Goal: Browse casually

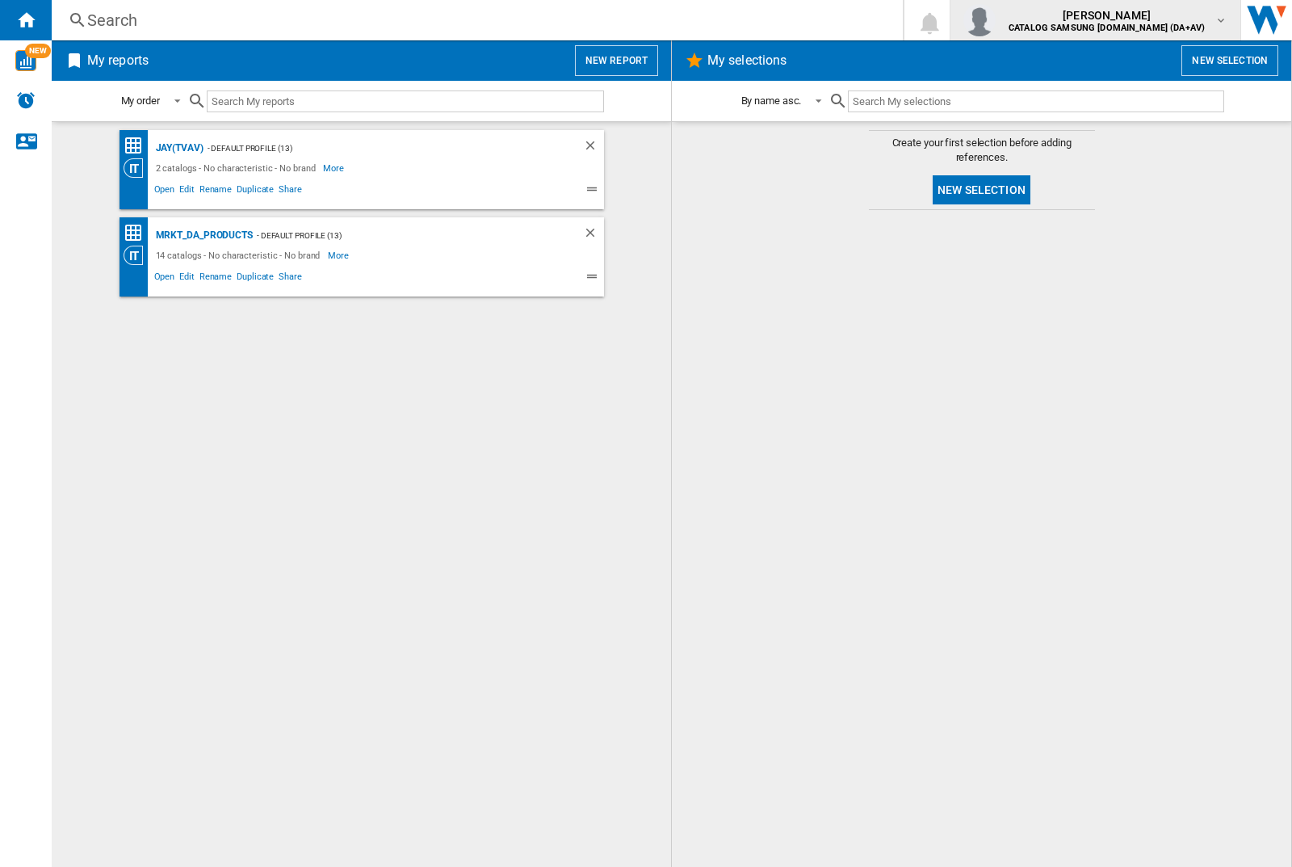
click at [996, 20] on img "button" at bounding box center [979, 20] width 32 height 32
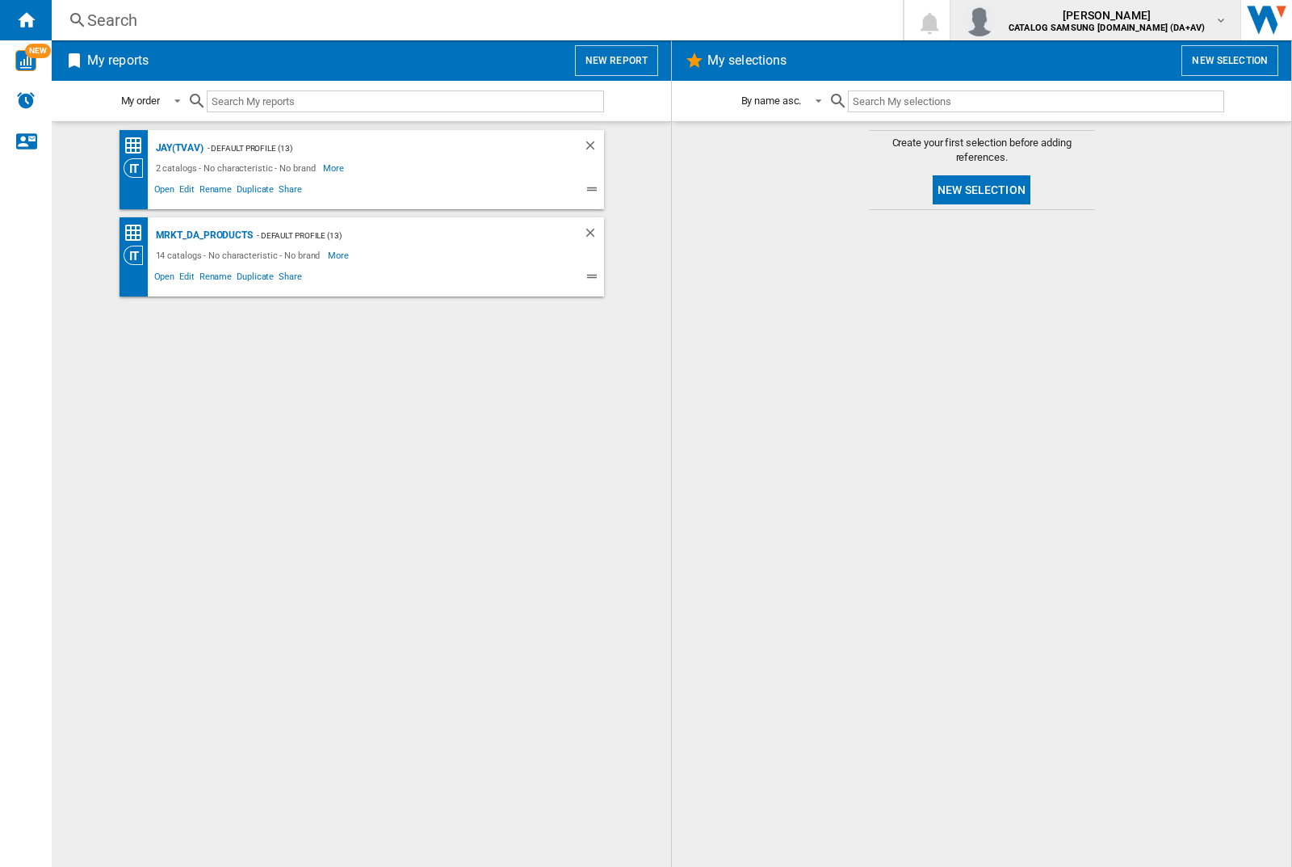
click at [996, 20] on img "button" at bounding box center [979, 20] width 32 height 32
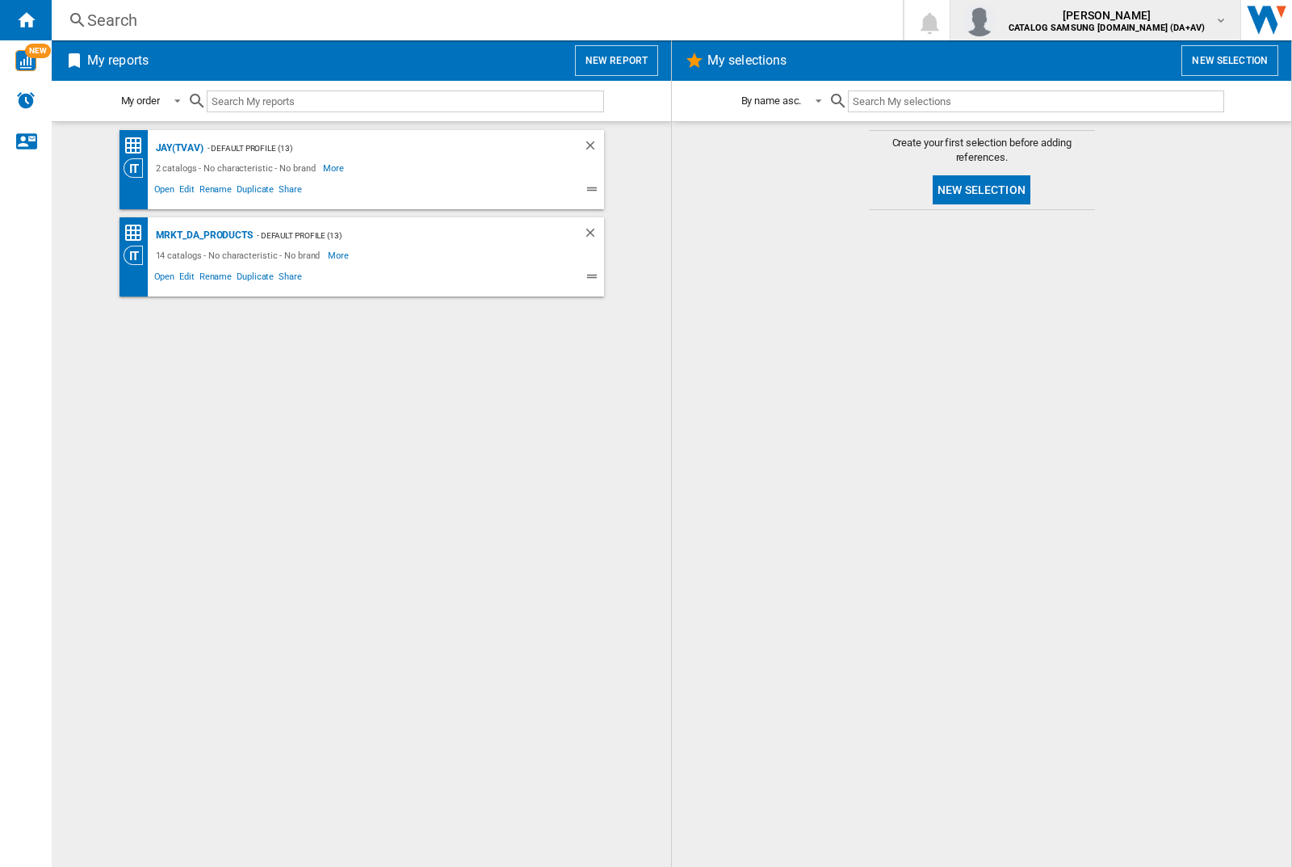
click at [996, 20] on img "button" at bounding box center [979, 20] width 32 height 32
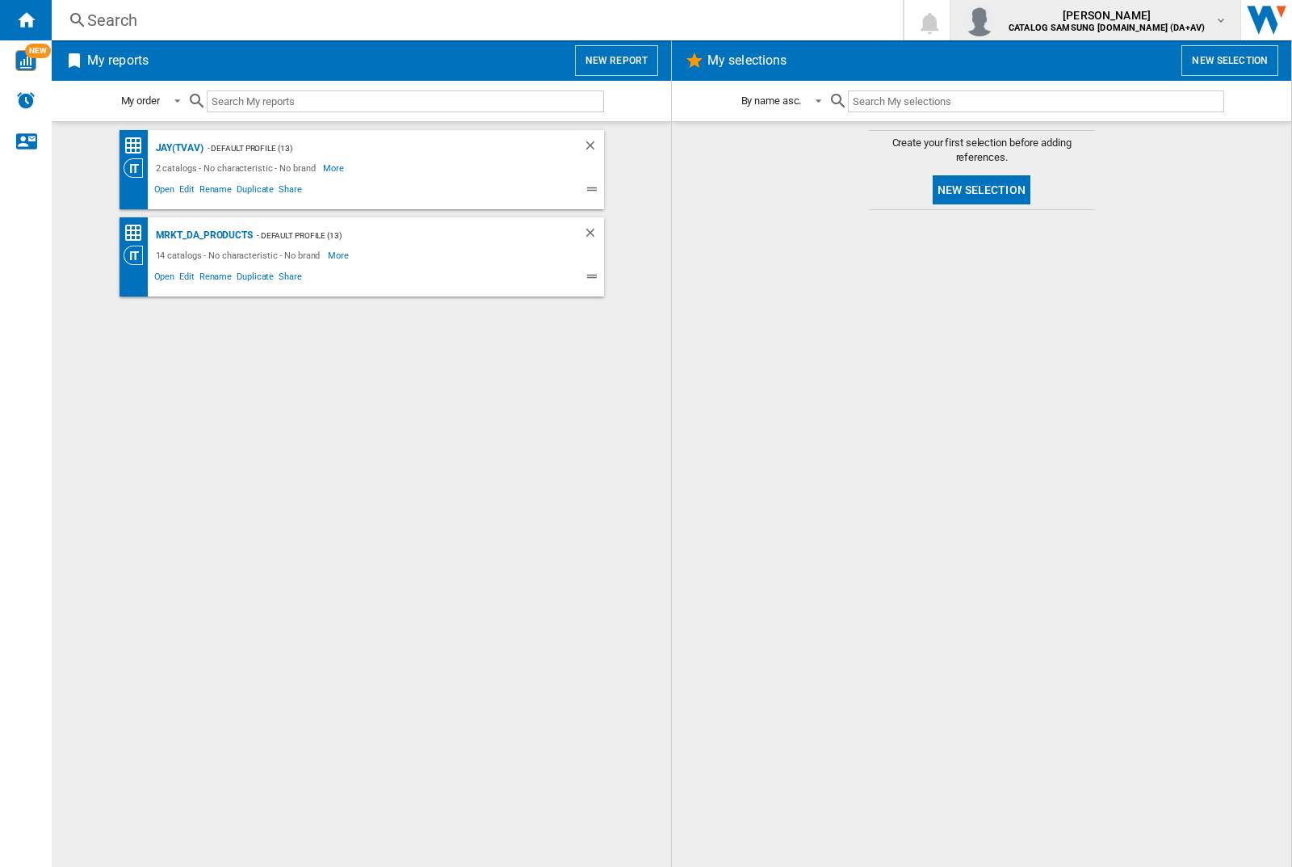
click at [996, 20] on img "button" at bounding box center [979, 20] width 32 height 32
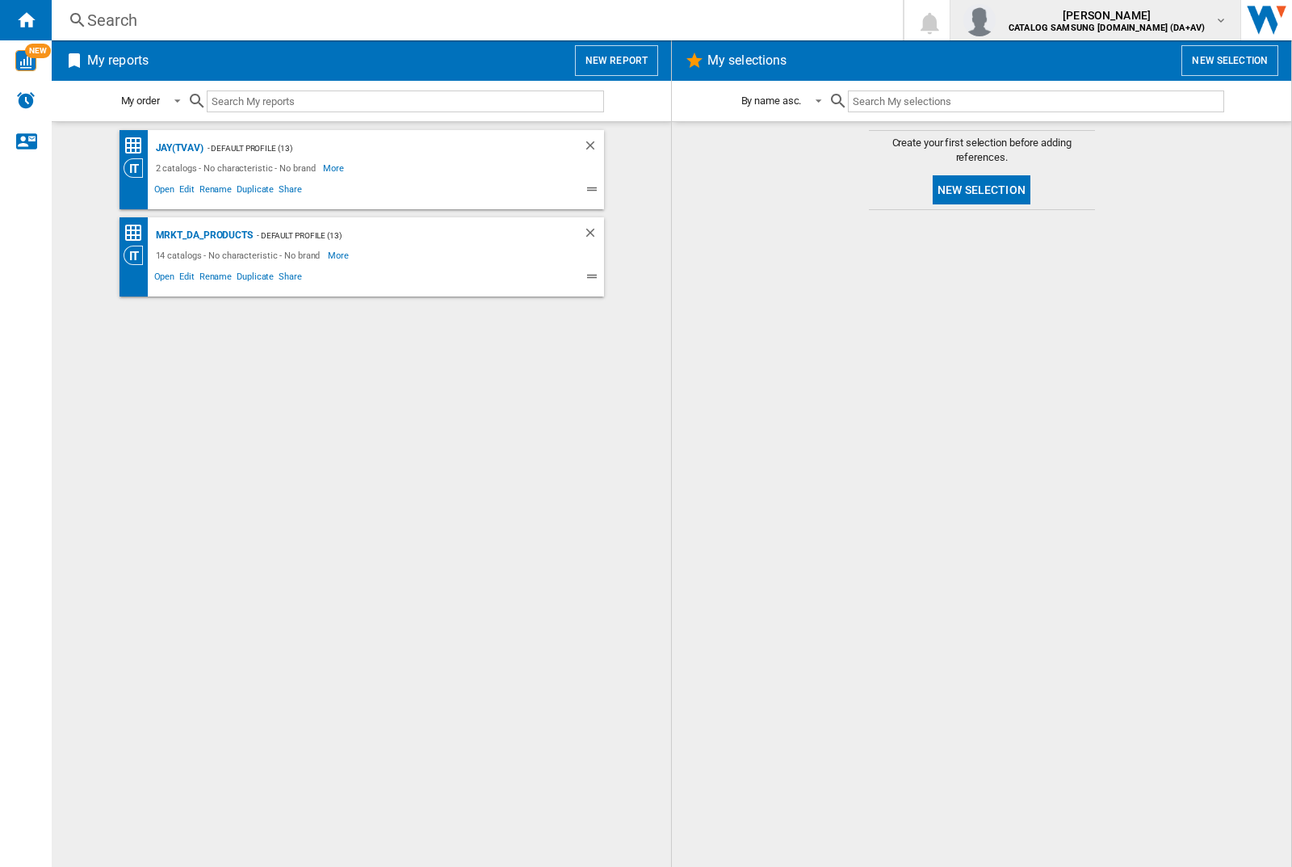
click at [996, 20] on img "button" at bounding box center [979, 20] width 32 height 32
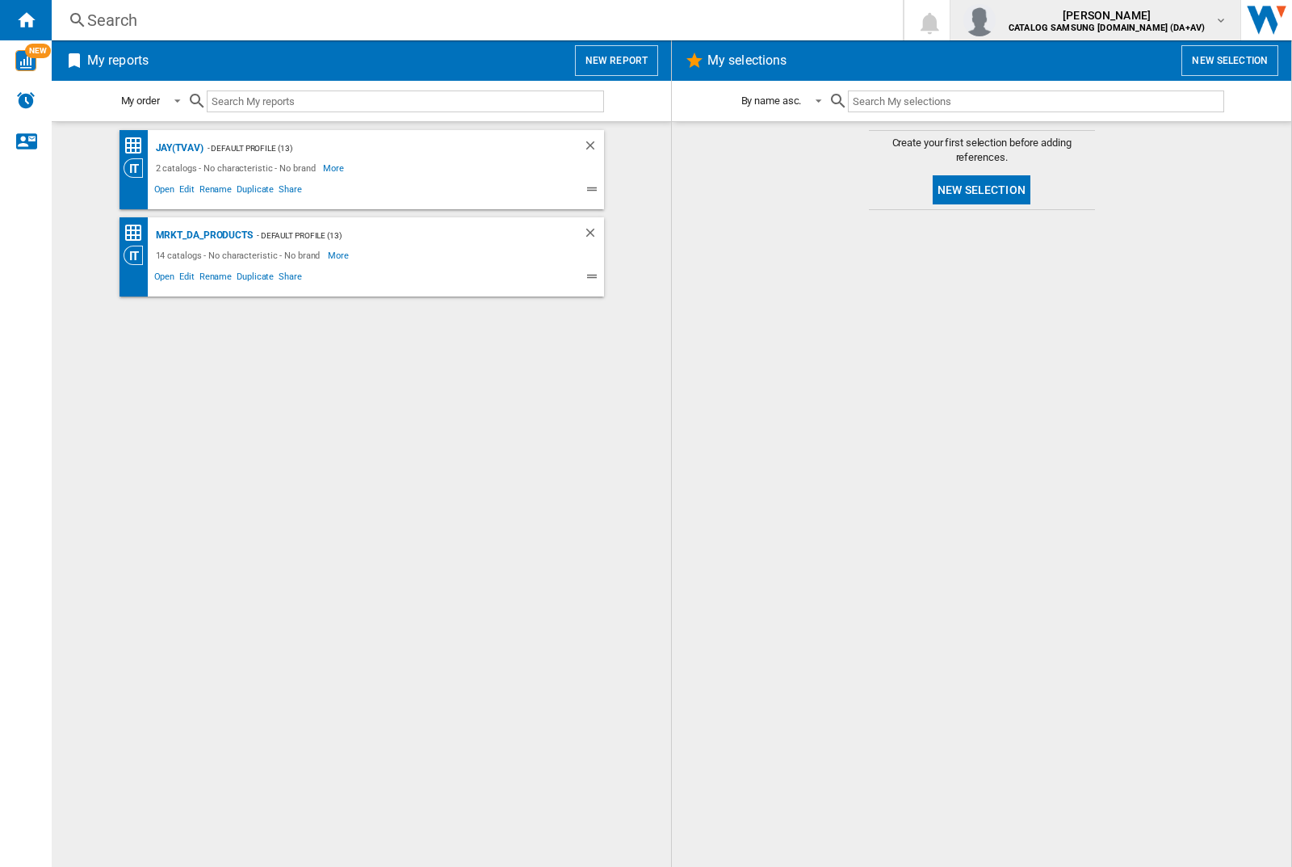
click at [996, 20] on img "button" at bounding box center [979, 20] width 32 height 32
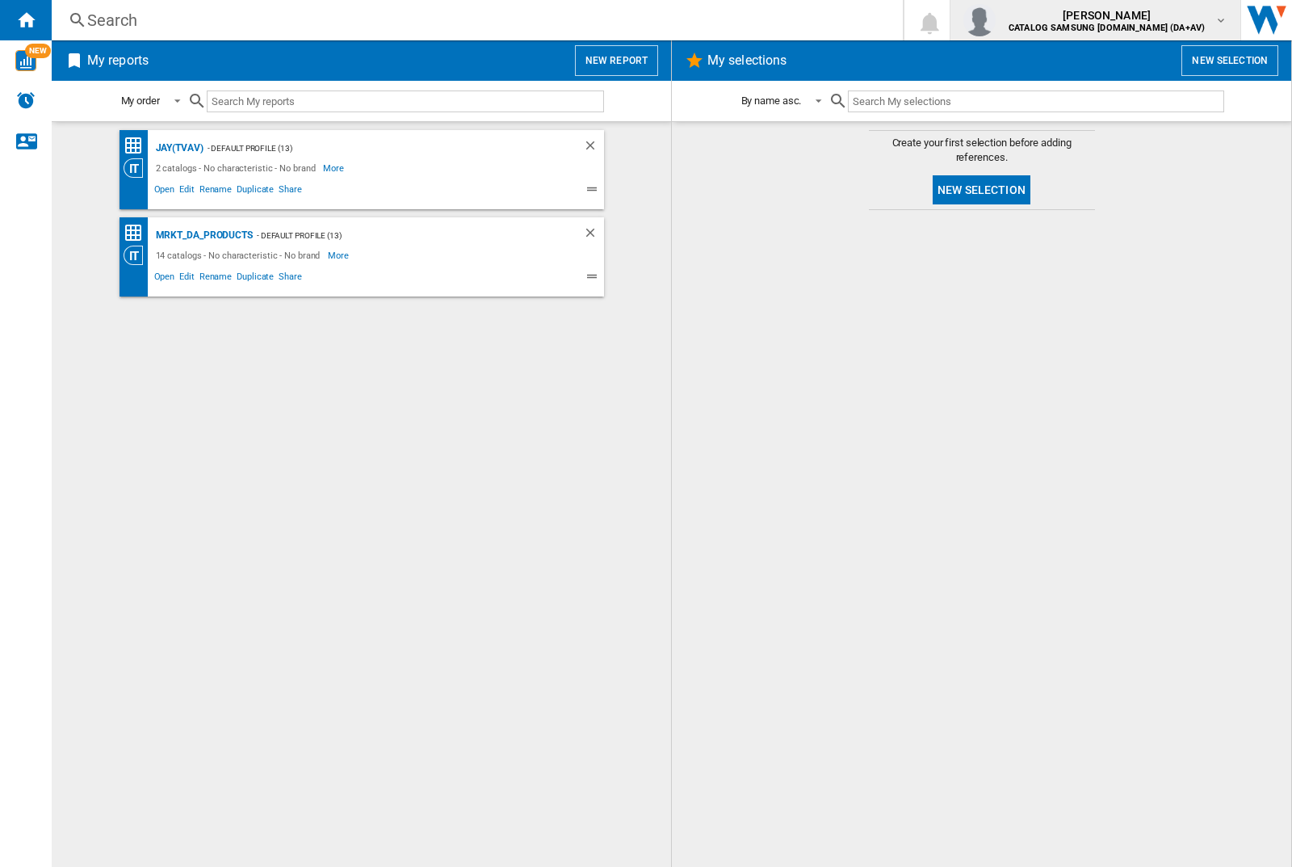
click at [996, 20] on img "button" at bounding box center [979, 20] width 32 height 32
